Goal: Navigation & Orientation: Understand site structure

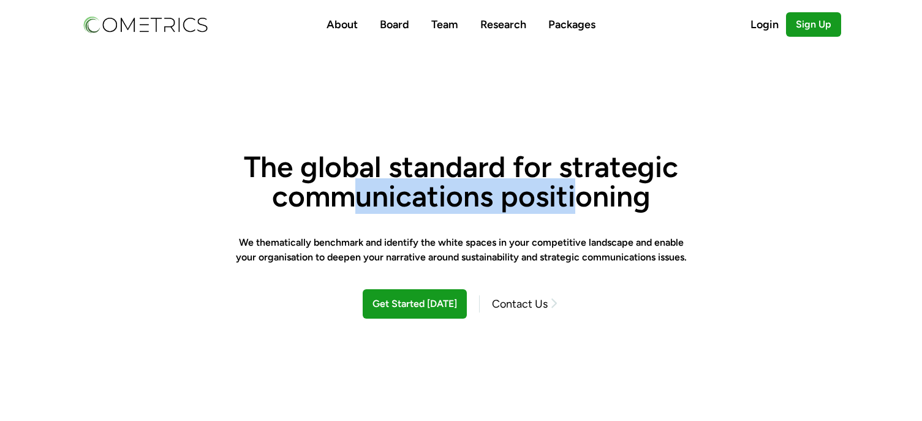
drag, startPoint x: 361, startPoint y: 197, endPoint x: 583, endPoint y: 194, distance: 222.4
click at [582, 194] on h1 "The global standard for strategic communications positioning" at bounding box center [460, 181] width 461 height 59
click at [583, 194] on h1 "The global standard for strategic communications positioning" at bounding box center [460, 181] width 461 height 59
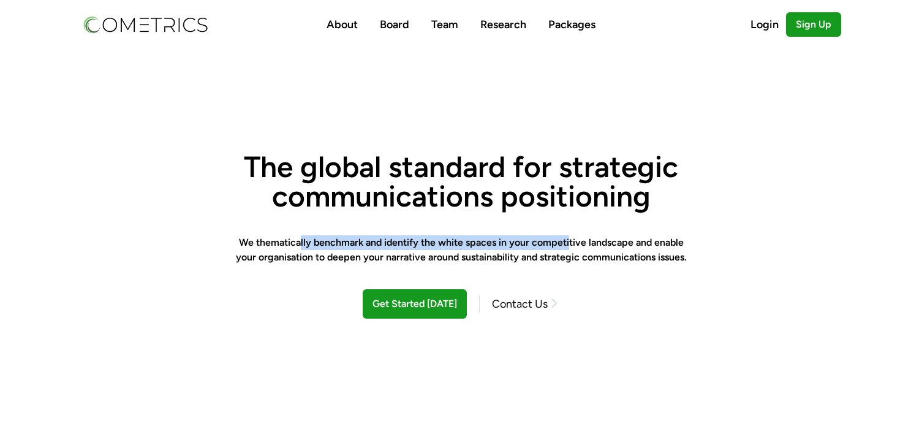
drag, startPoint x: 301, startPoint y: 238, endPoint x: 568, endPoint y: 234, distance: 267.1
click at [568, 234] on section "The global standard for strategic communications positioning We thematically be…" at bounding box center [460, 235] width 461 height 372
click at [569, 234] on section "The global standard for strategic communications positioning We thematically be…" at bounding box center [460, 235] width 461 height 372
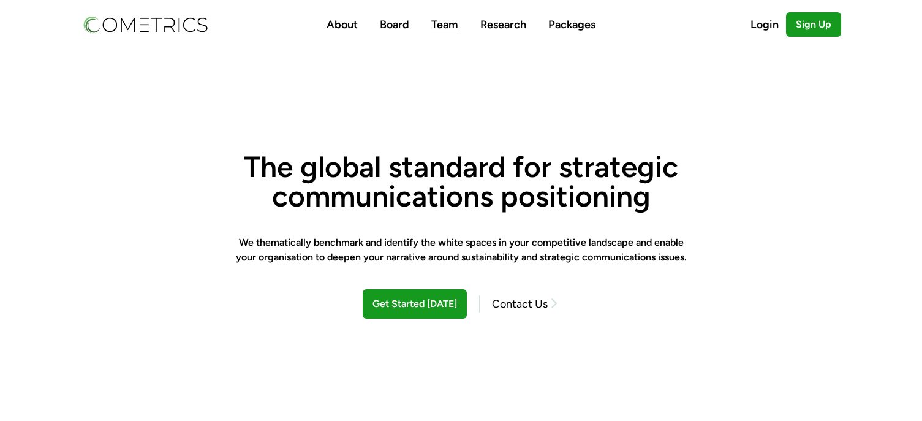
click at [446, 30] on link "Team" at bounding box center [444, 24] width 27 height 13
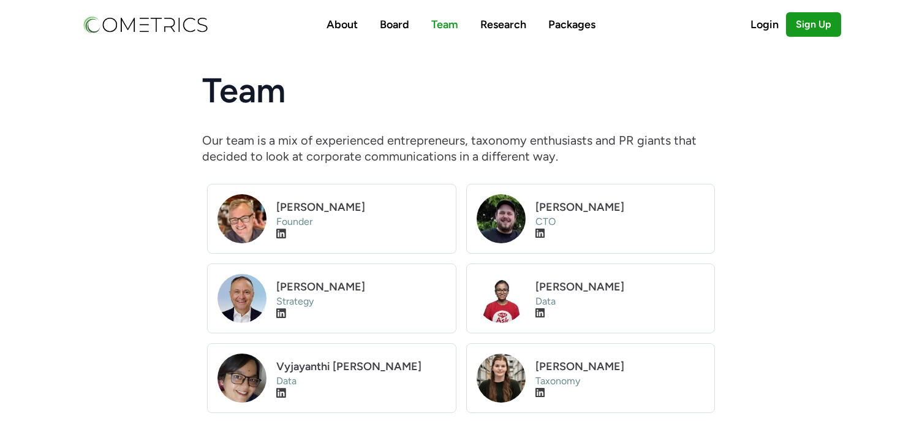
click at [118, 20] on img at bounding box center [144, 24] width 127 height 21
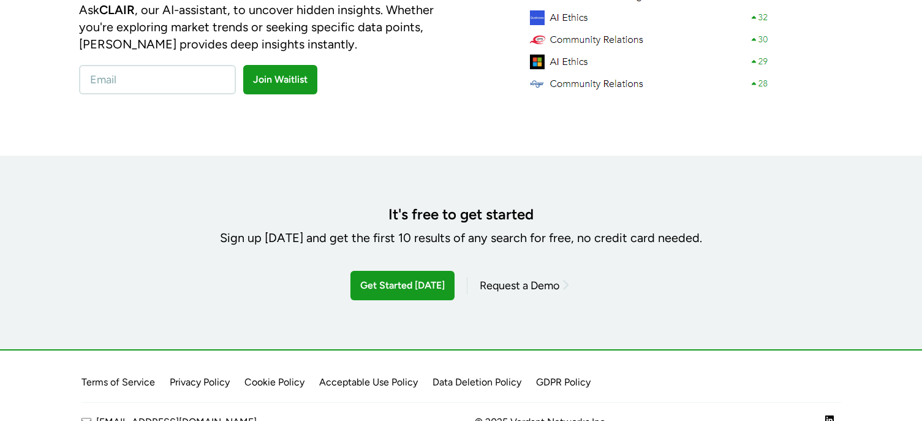
scroll to position [1608, 0]
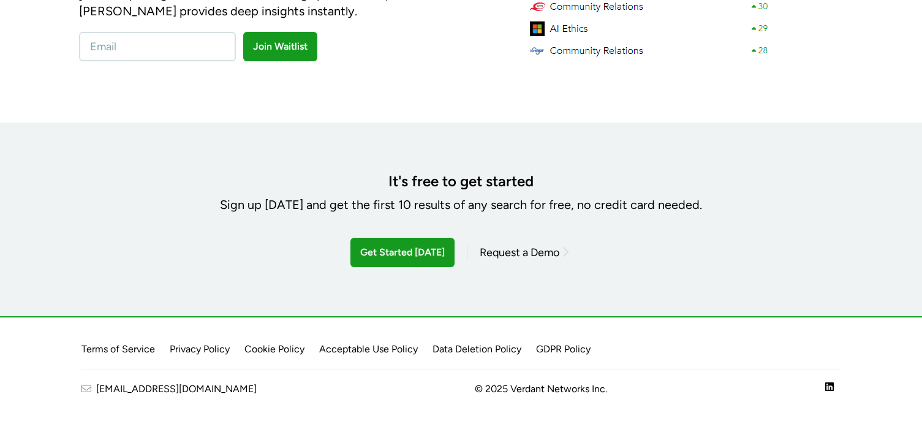
click at [191, 227] on div "It's free to get started Sign up [DATE] and get the first 10 results of any sea…" at bounding box center [461, 220] width 784 height 96
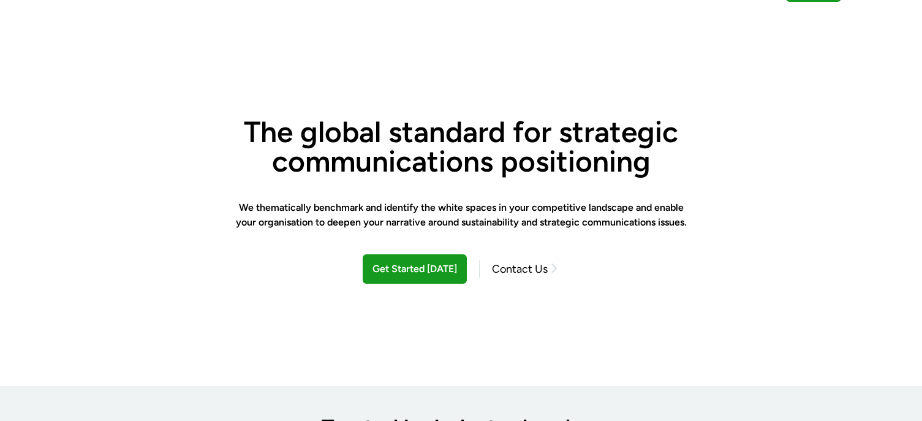
scroll to position [0, 0]
